Goal: Find specific page/section: Find specific page/section

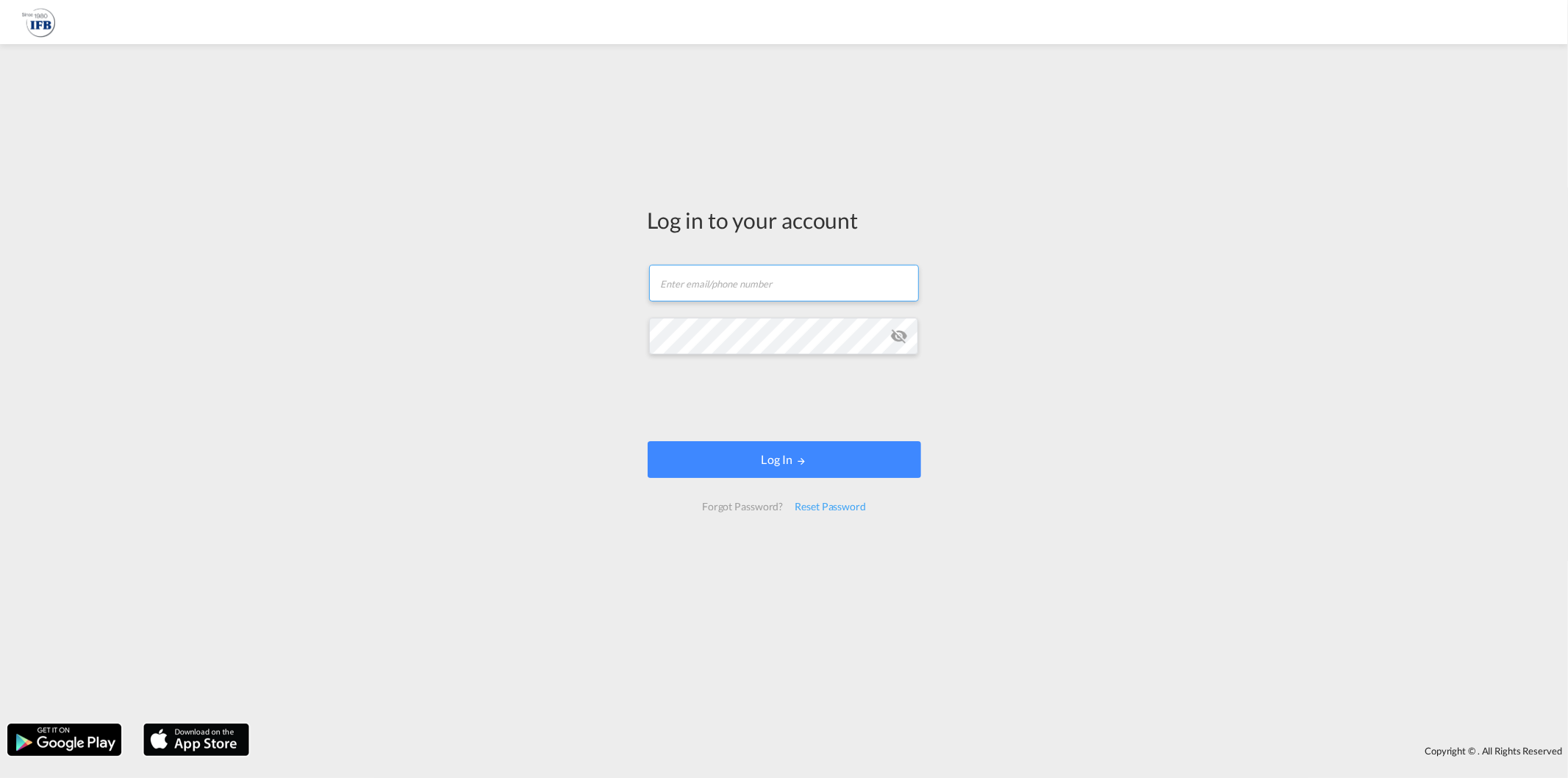
type input "[EMAIL_ADDRESS][DOMAIN_NAME]"
click at [694, 436] on form "[EMAIL_ADDRESS][DOMAIN_NAME] Email field is required Password field is required…" at bounding box center [784, 388] width 274 height 276
click at [693, 446] on button "Log In" at bounding box center [784, 460] width 274 height 36
